Goal: Task Accomplishment & Management: Use online tool/utility

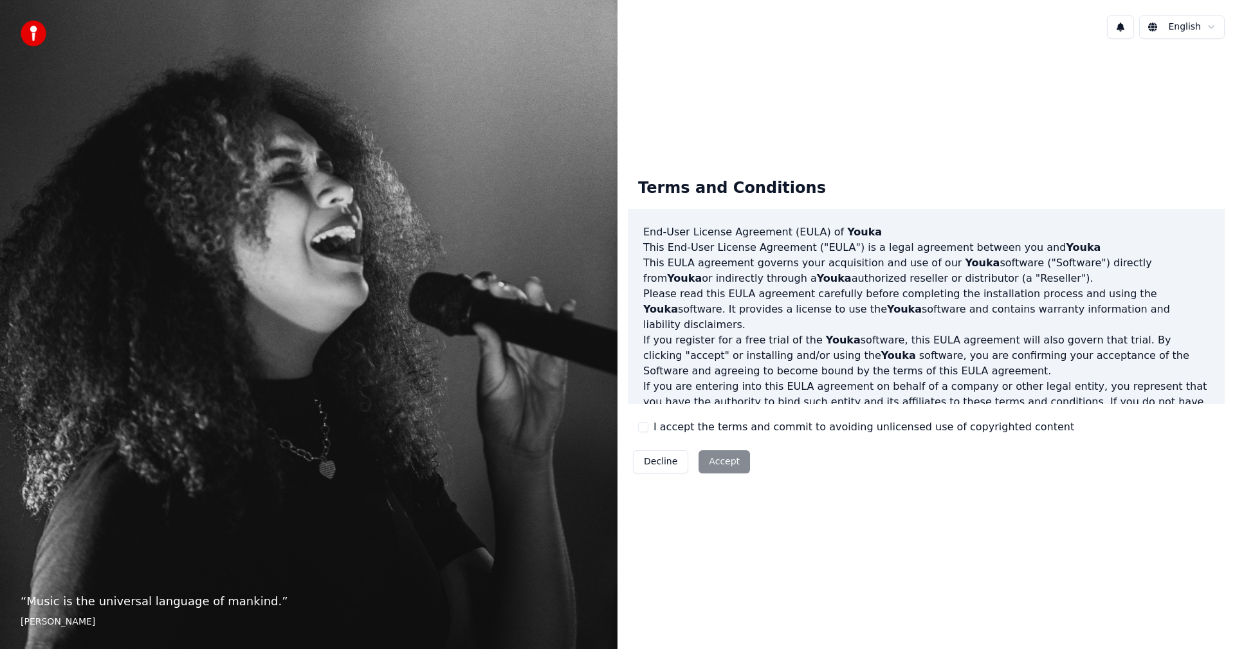
click at [636, 423] on div "Terms and Conditions End-User License Agreement ([PERSON_NAME]) of Youka This E…" at bounding box center [926, 323] width 597 height 311
click at [647, 432] on button "I accept the terms and commit to avoiding unlicensed use of copyrighted content" at bounding box center [643, 427] width 10 height 10
click at [724, 464] on button "Accept" at bounding box center [724, 461] width 51 height 23
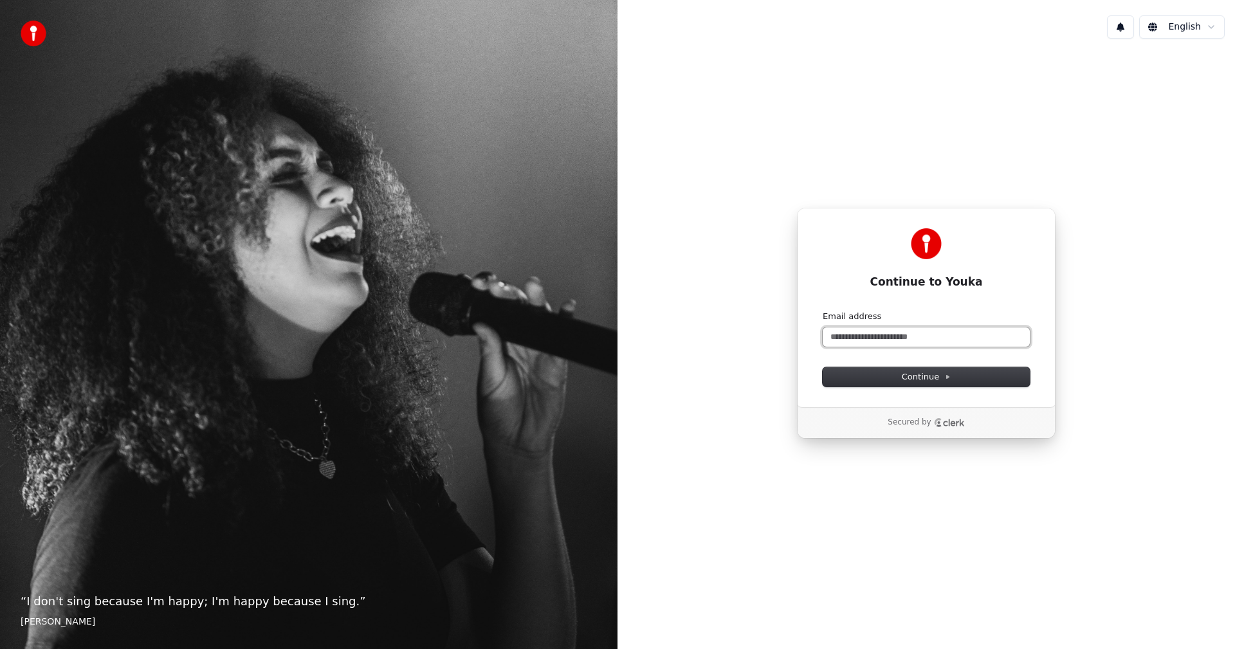
click at [895, 338] on input "Email address" at bounding box center [926, 336] width 207 height 19
click at [823, 311] on button "submit" at bounding box center [823, 311] width 0 height 0
type input "**********"
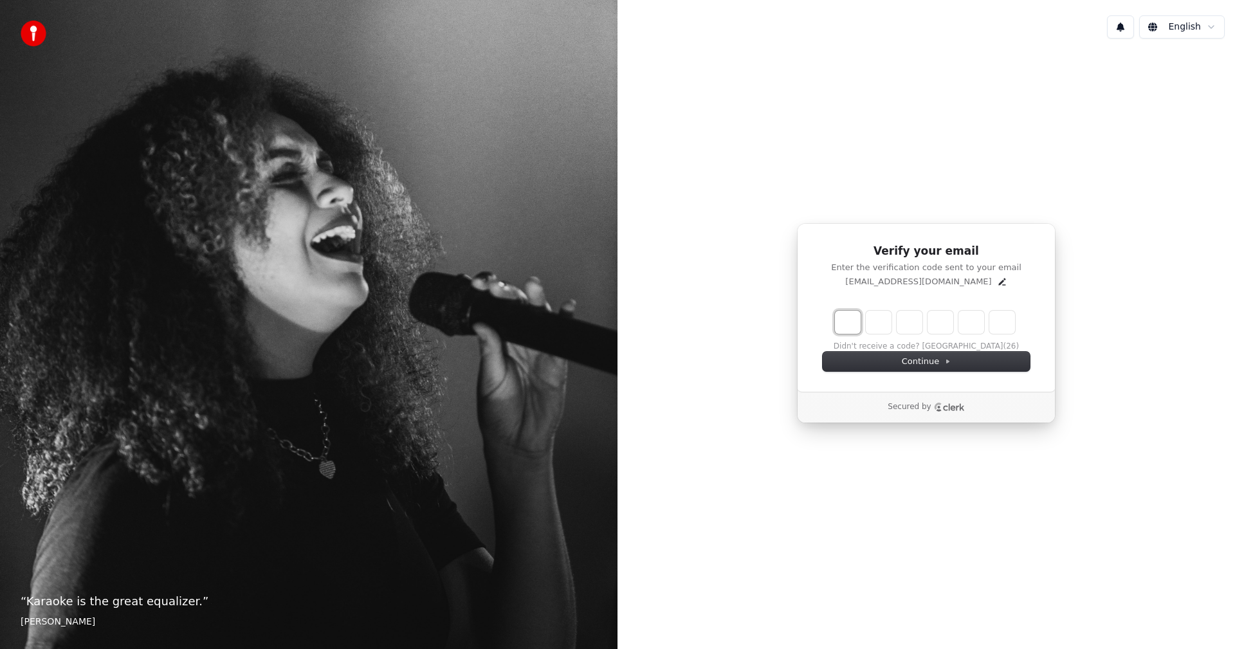
click at [846, 313] on input "Enter verification code. Digit 1" at bounding box center [848, 322] width 26 height 23
type input "*"
type input "**"
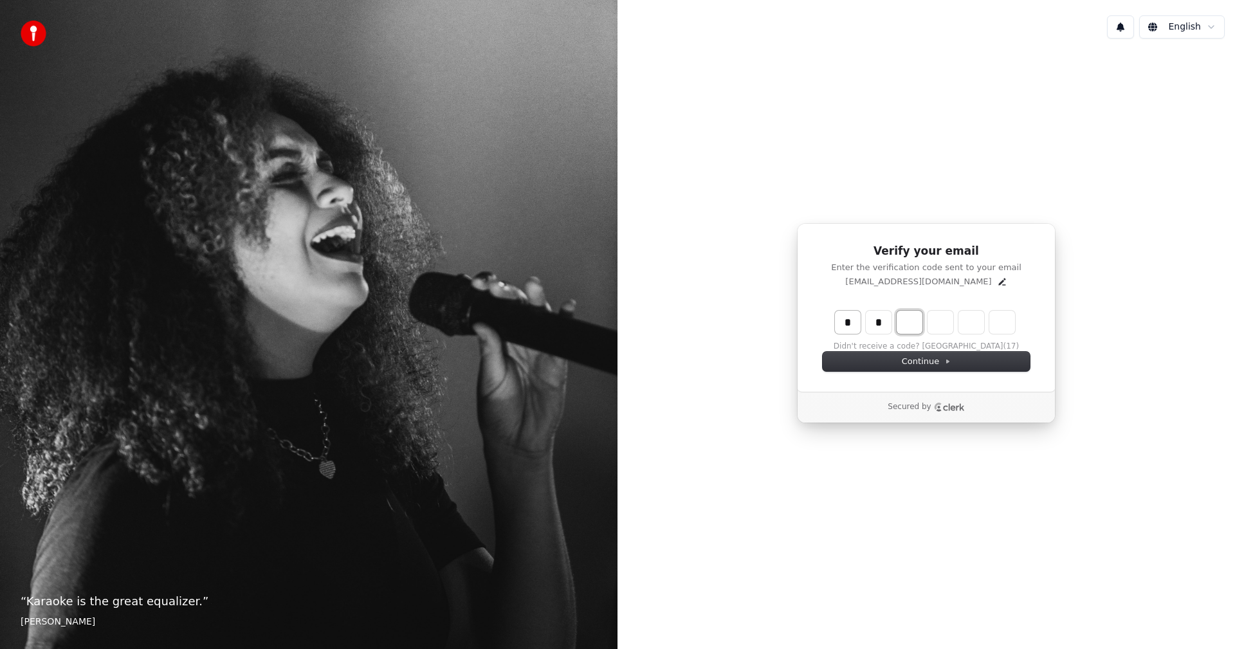
type input "*"
type input "***"
type input "*"
type input "****"
type input "*"
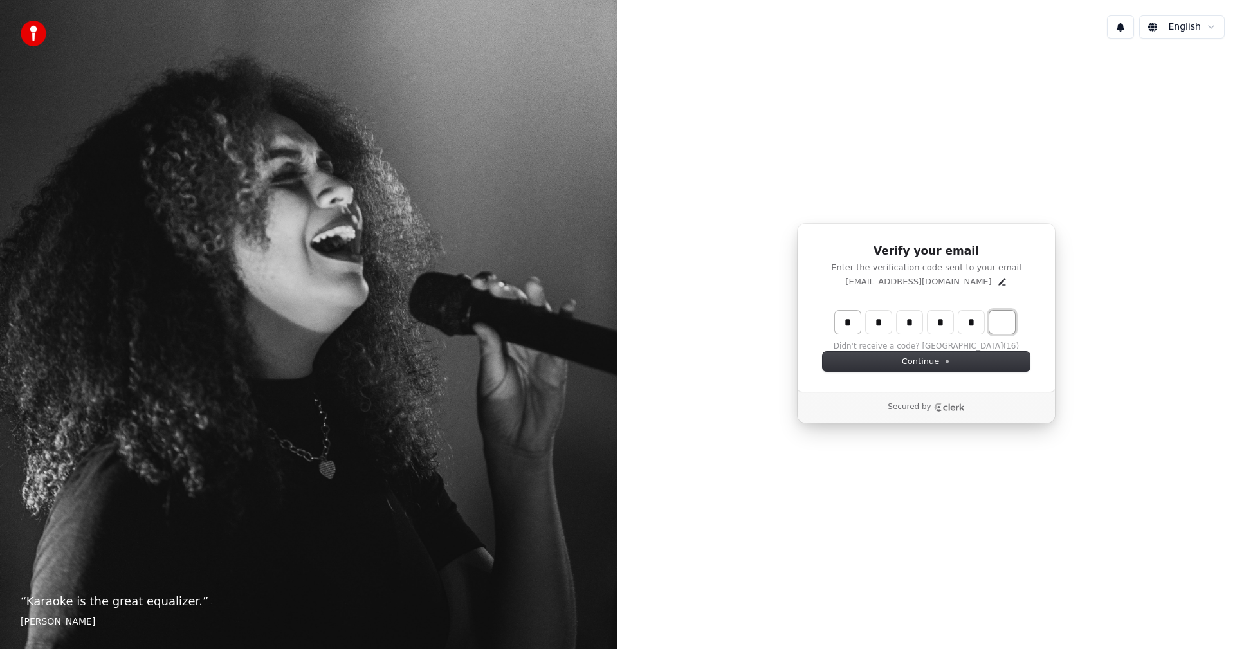
type input "******"
type input "*"
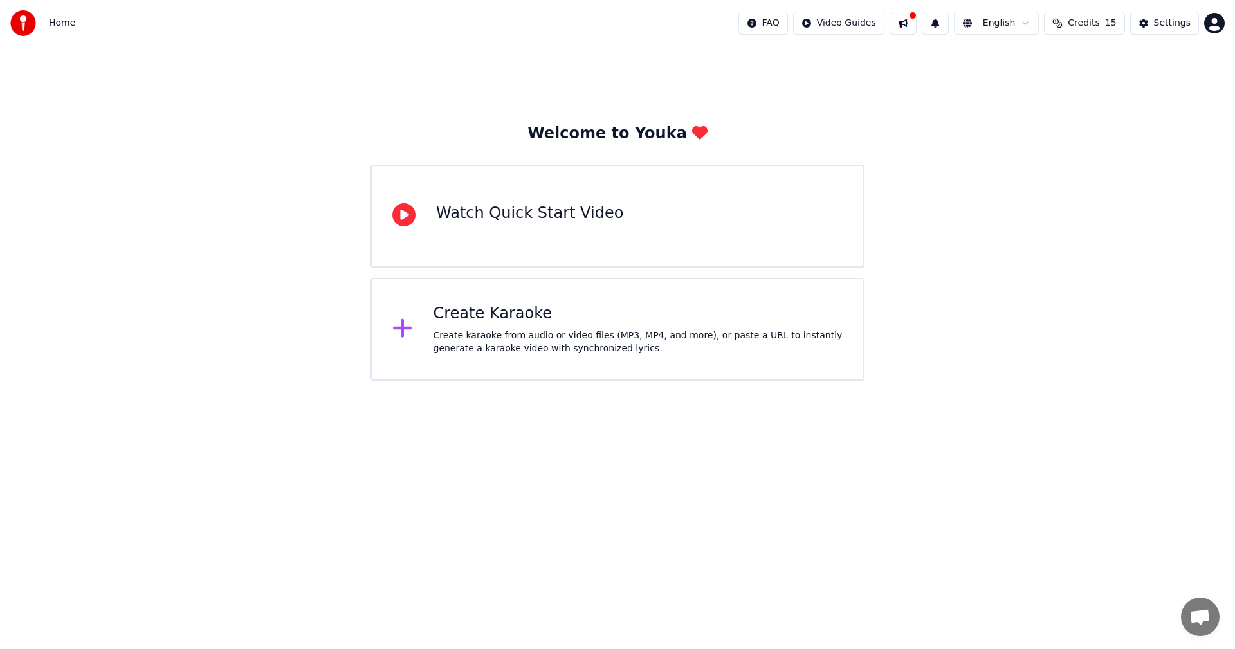
click at [551, 302] on div "Create Karaoke Create karaoke from audio or video files (MP3, MP4, and more), o…" at bounding box center [618, 329] width 494 height 103
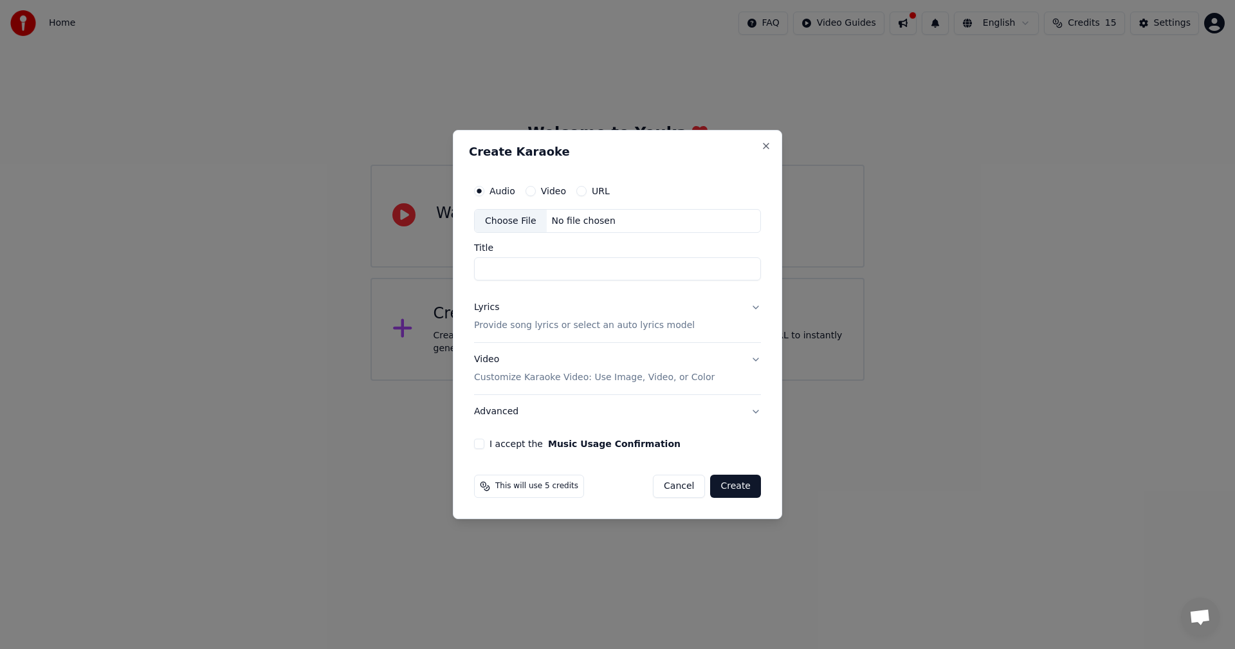
click at [535, 187] on div "Video" at bounding box center [546, 191] width 41 height 10
click at [535, 189] on div "Video" at bounding box center [546, 191] width 41 height 10
click at [529, 190] on button "Video" at bounding box center [531, 191] width 10 height 10
click at [483, 441] on button "I accept the Music Usage Confirmation" at bounding box center [479, 444] width 10 height 10
drag, startPoint x: 681, startPoint y: 486, endPoint x: 483, endPoint y: 499, distance: 197.9
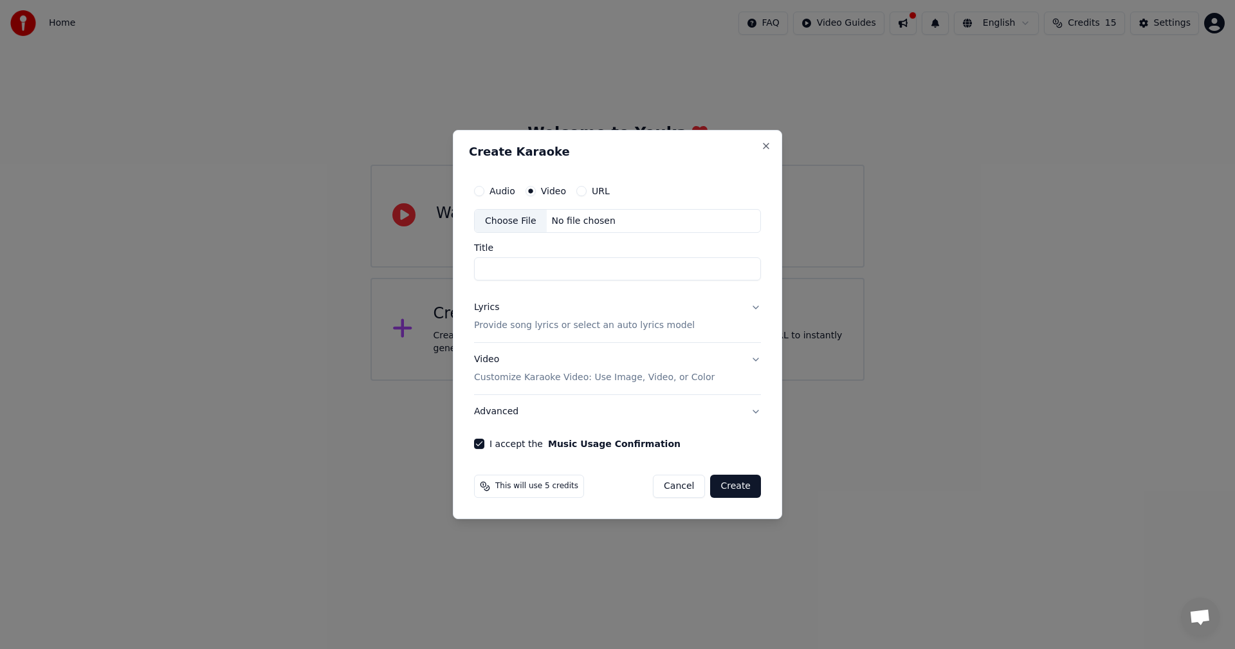
click at [483, 499] on div "This will use 5 credits Cancel Create" at bounding box center [617, 486] width 297 height 33
click at [499, 488] on span "This will use 5 credits" at bounding box center [536, 486] width 83 height 10
drag, startPoint x: 504, startPoint y: 486, endPoint x: 574, endPoint y: 489, distance: 70.2
click at [574, 489] on div "This will use 5 credits Cancel Create" at bounding box center [617, 486] width 287 height 23
click at [480, 442] on button "I accept the Music Usage Confirmation" at bounding box center [479, 444] width 10 height 10
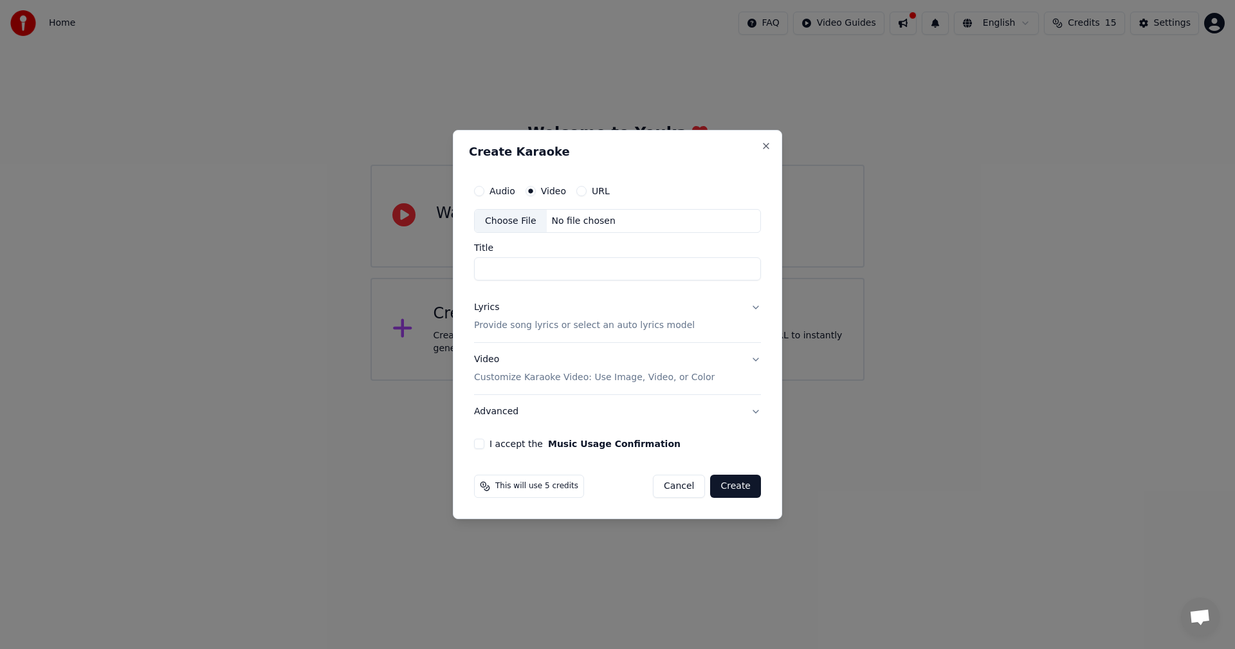
click at [483, 190] on div "Audio" at bounding box center [494, 191] width 41 height 10
click at [479, 193] on button "Audio" at bounding box center [479, 191] width 10 height 10
click at [572, 190] on div "Audio Video URL" at bounding box center [542, 191] width 136 height 10
click at [582, 192] on button "URL" at bounding box center [581, 191] width 10 height 10
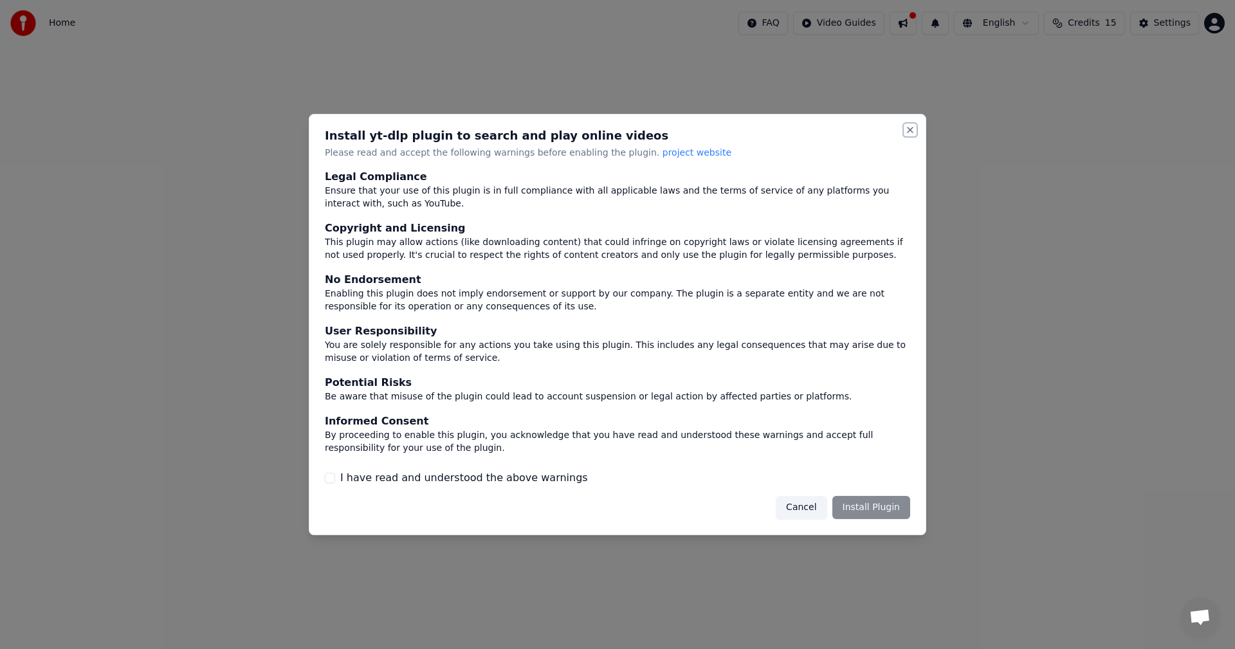
click at [912, 127] on button "Close" at bounding box center [910, 130] width 10 height 10
click at [805, 511] on button "Cancel" at bounding box center [801, 507] width 51 height 23
